Goal: Information Seeking & Learning: Learn about a topic

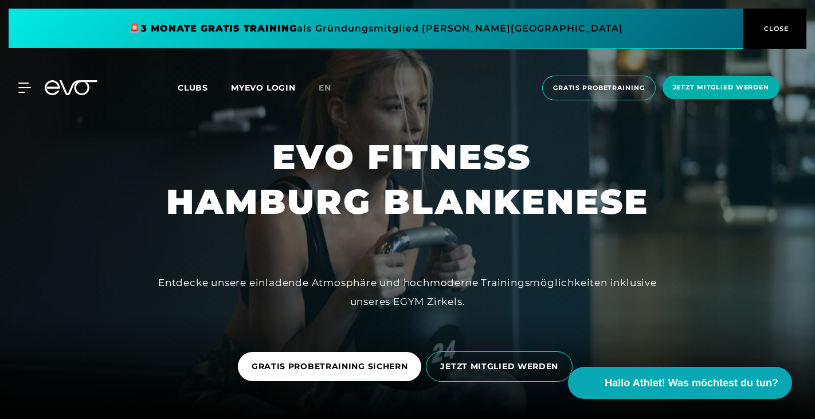
click at [767, 24] on span "CLOSE" at bounding box center [775, 29] width 28 height 10
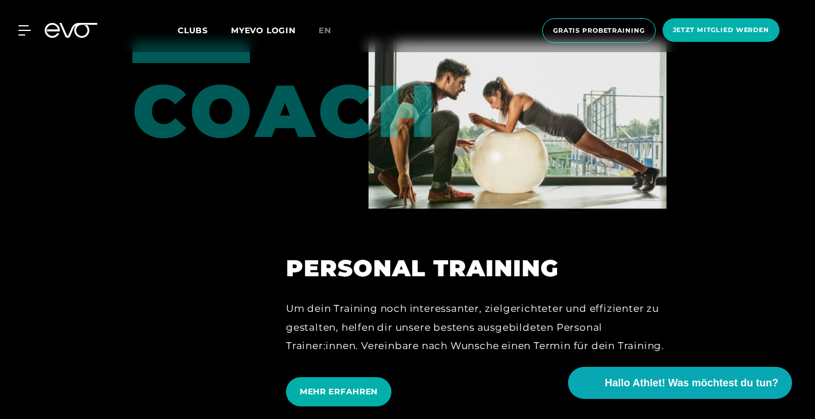
scroll to position [2609, 0]
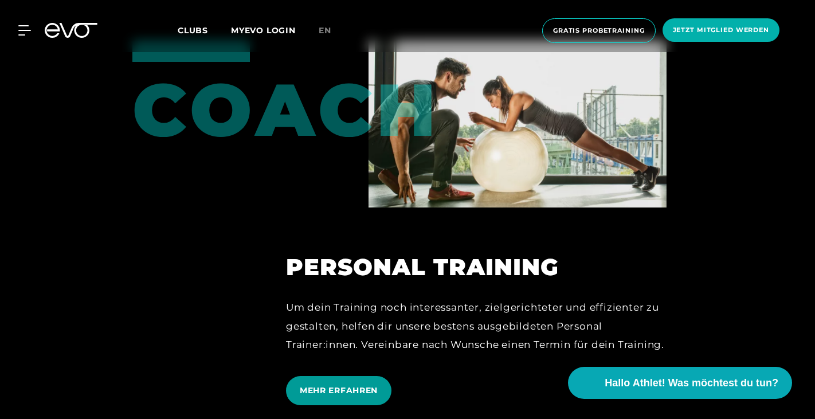
click at [342, 389] on span "MEHR ERFAHREN" at bounding box center [339, 391] width 78 height 12
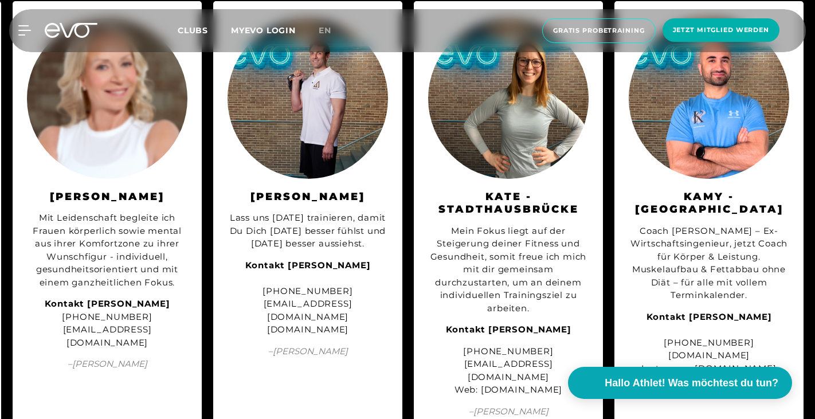
scroll to position [2247, 0]
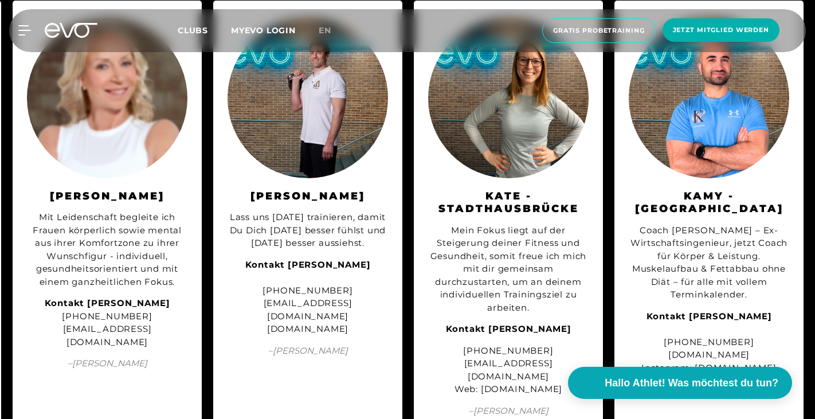
drag, startPoint x: 257, startPoint y: 331, endPoint x: 387, endPoint y: 334, distance: 129.6
click at [387, 334] on div "Kontakt [PERSON_NAME] [PHONE_NUMBER] [EMAIL_ADDRESS][DOMAIN_NAME] [DOMAIN_NAME]" at bounding box center [308, 297] width 161 height 77
copy div "[DOMAIN_NAME]"
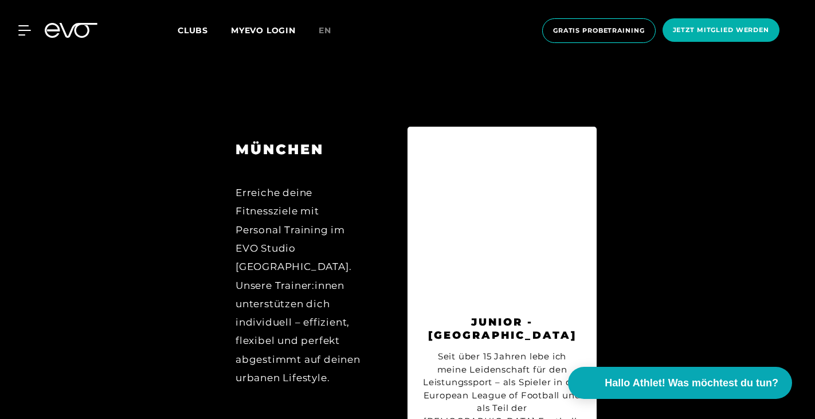
scroll to position [4141, 0]
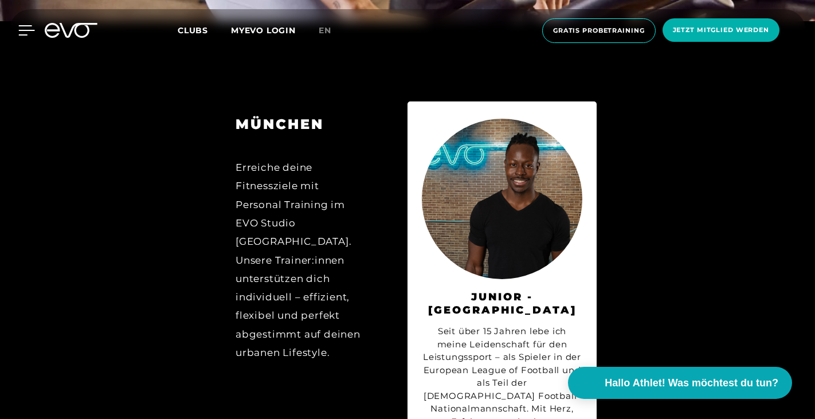
click at [25, 27] on icon at bounding box center [26, 30] width 17 height 10
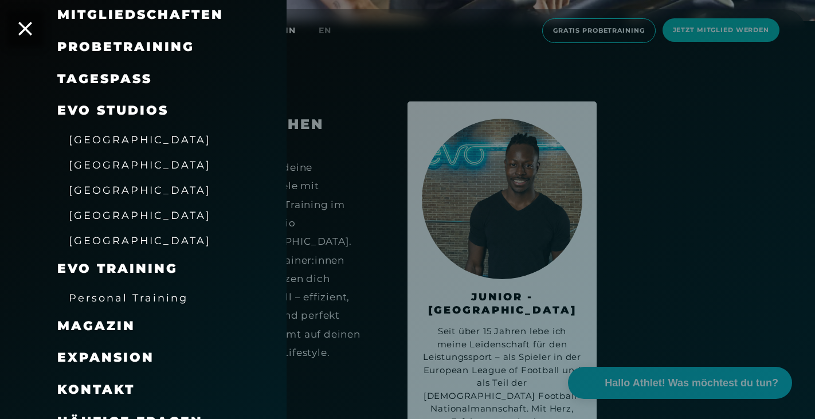
scroll to position [142, 0]
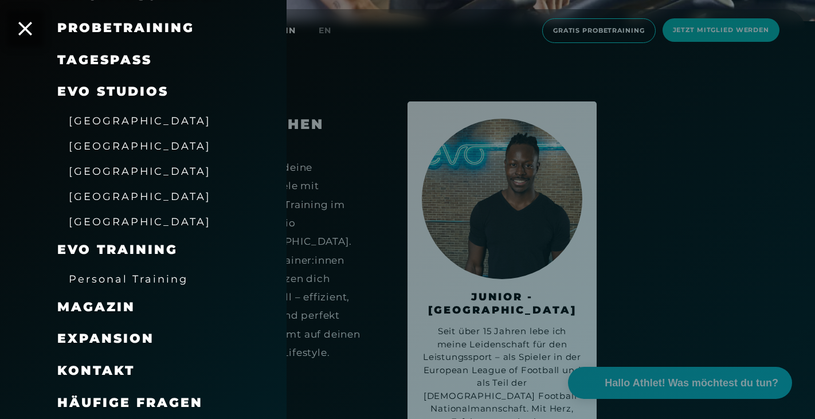
click at [108, 307] on span "Magazin" at bounding box center [96, 306] width 78 height 15
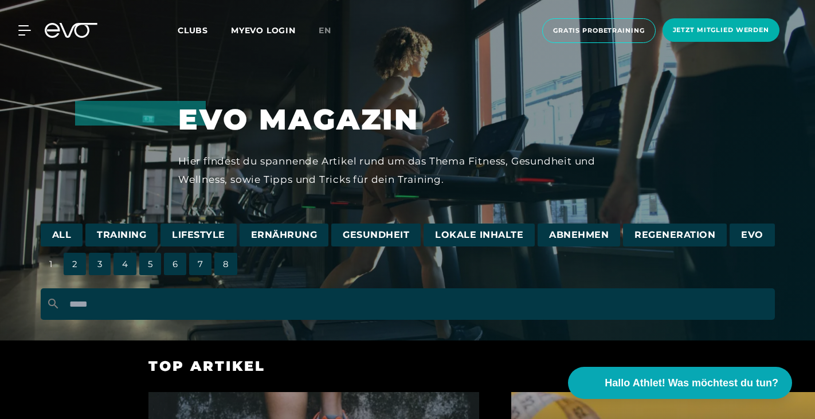
click at [118, 235] on span "Training" at bounding box center [121, 236] width 72 height 24
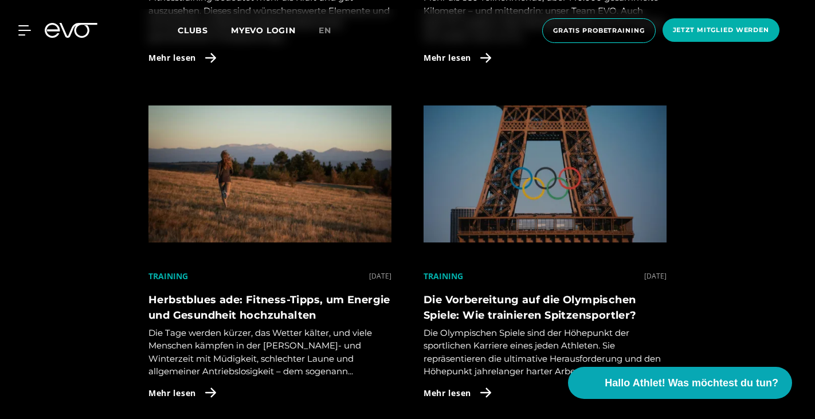
scroll to position [939, 0]
